Goal: Information Seeking & Learning: Learn about a topic

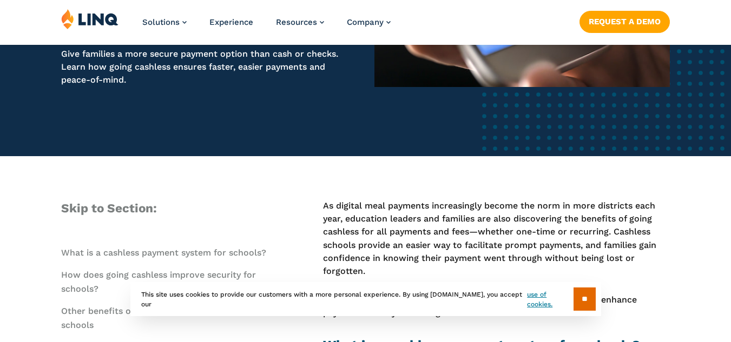
scroll to position [254, 0]
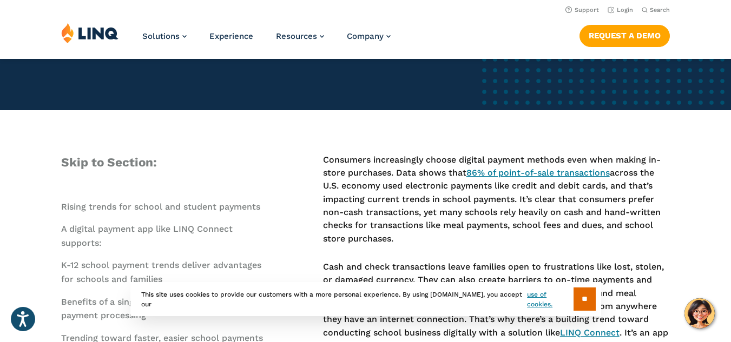
scroll to position [263, 0]
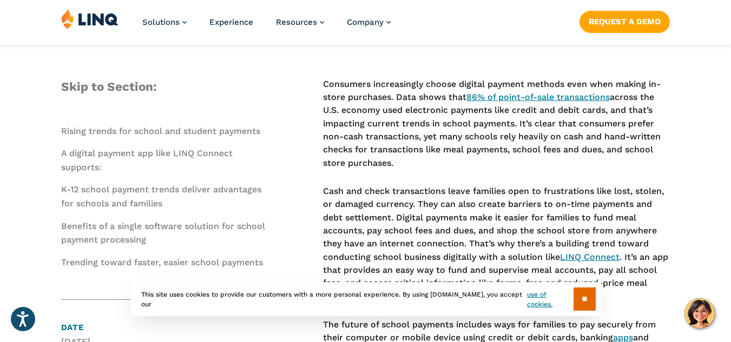
scroll to position [361, 0]
